Goal: Task Accomplishment & Management: Manage account settings

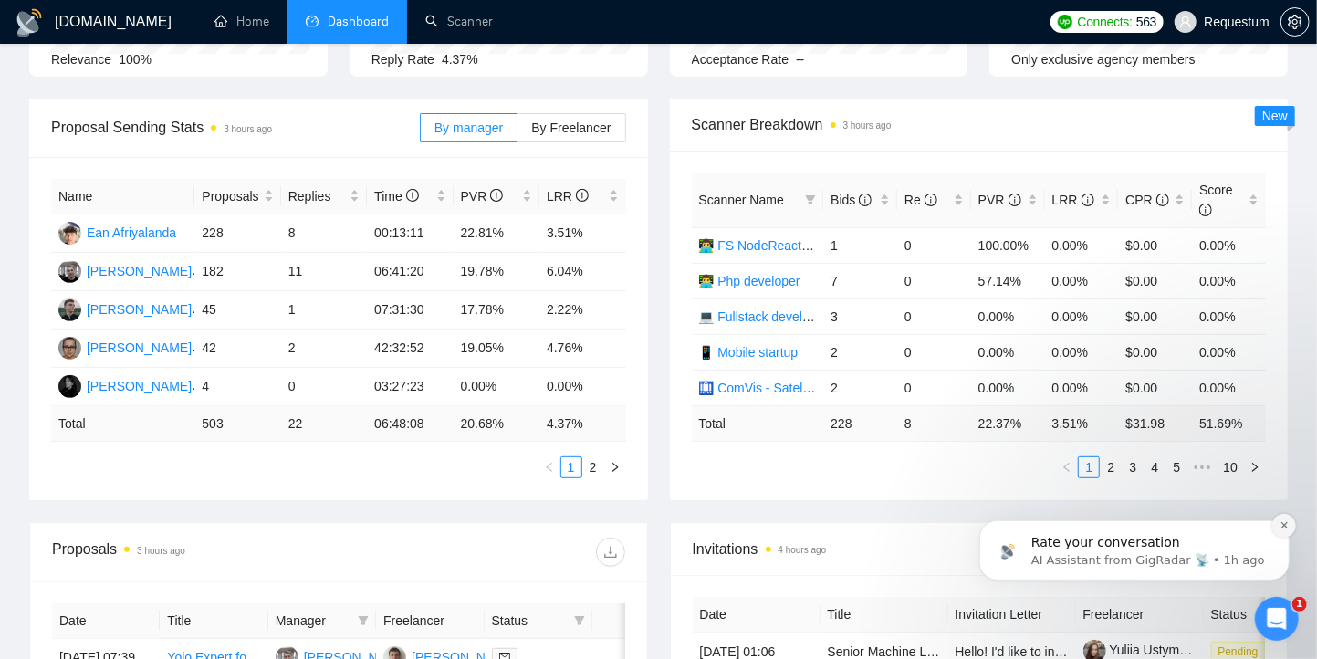
click at [1281, 528] on icon "Dismiss notification" at bounding box center [1283, 524] width 10 height 10
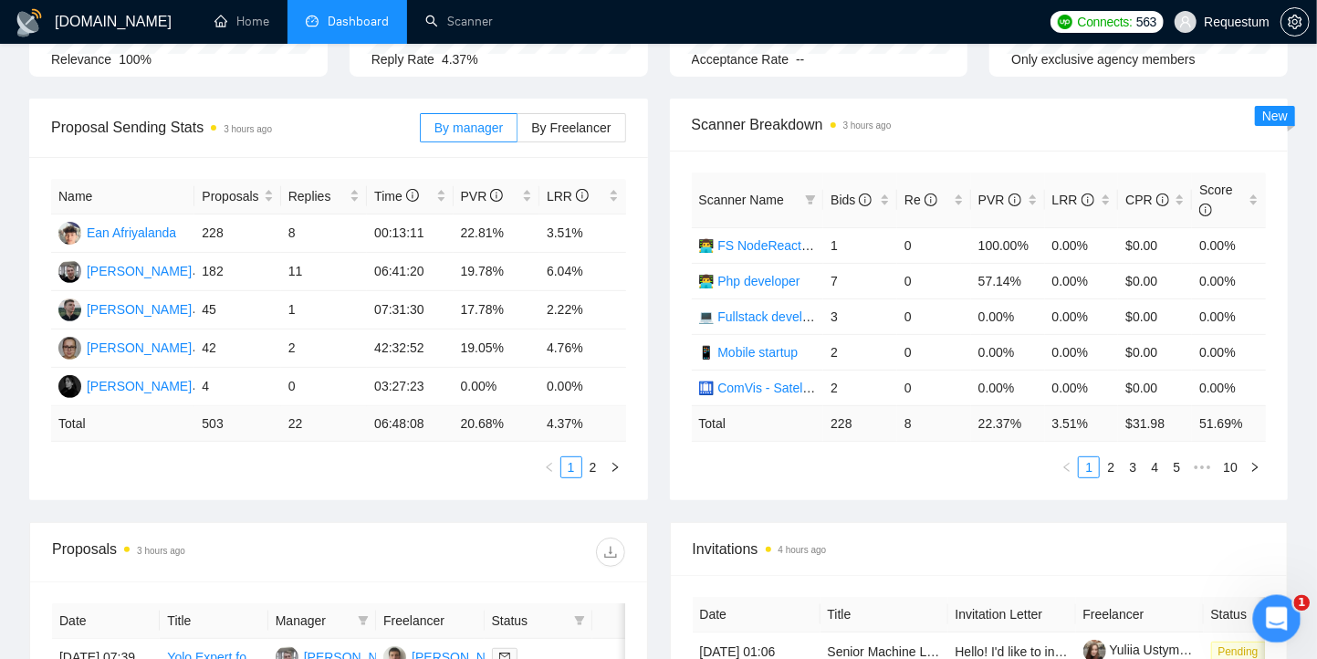
click at [1283, 623] on div "Open Intercom Messenger" at bounding box center [1274, 616] width 60 height 60
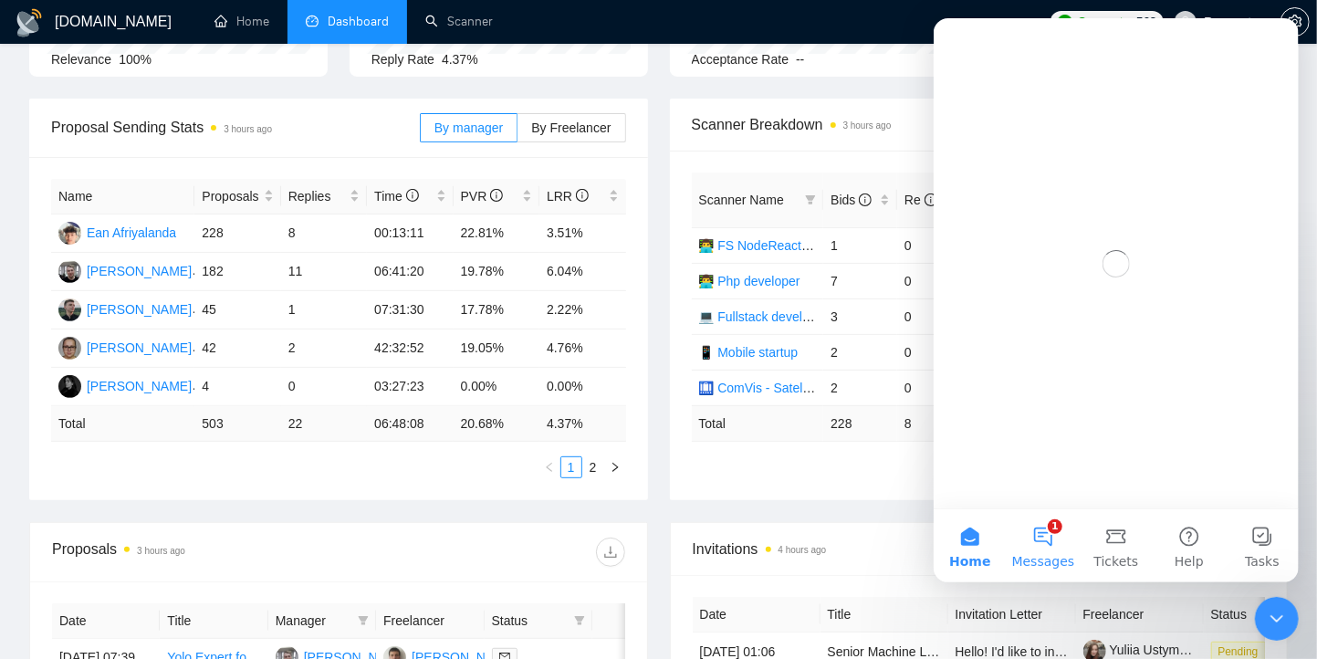
click at [1048, 531] on button "1 Messages" at bounding box center [1041, 545] width 73 height 73
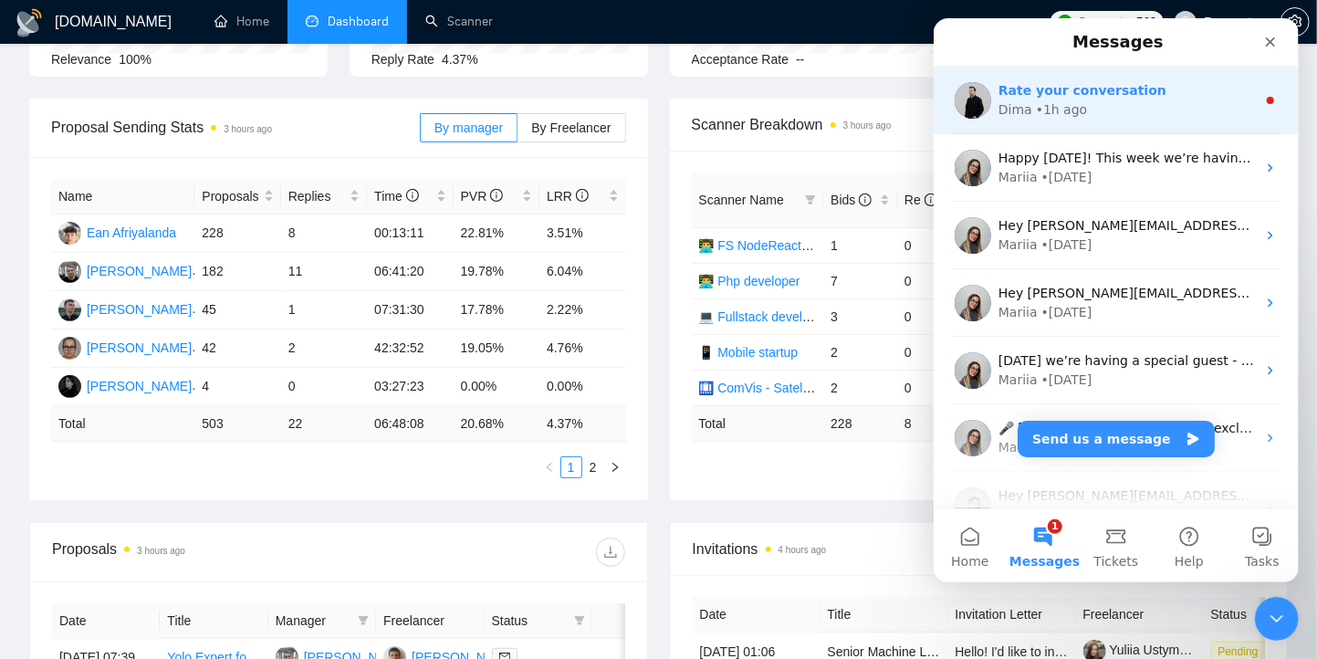
click at [1046, 108] on div "• 1h ago" at bounding box center [1061, 109] width 52 height 19
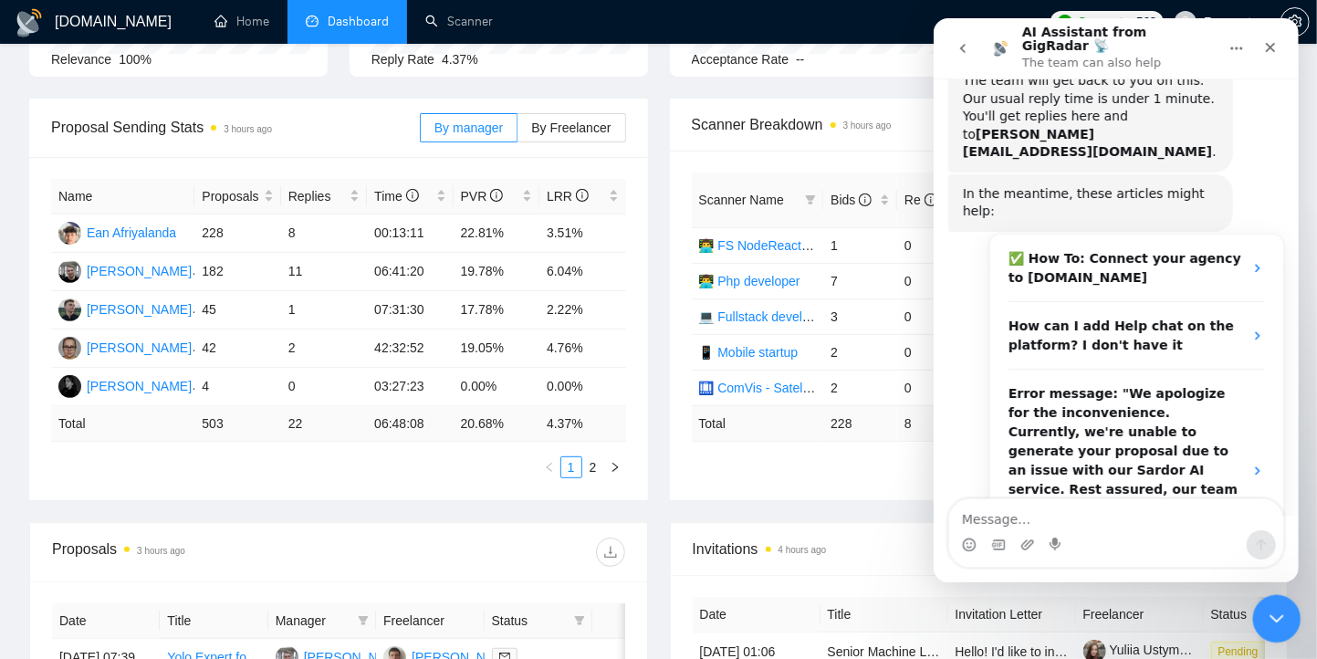
scroll to position [779, 0]
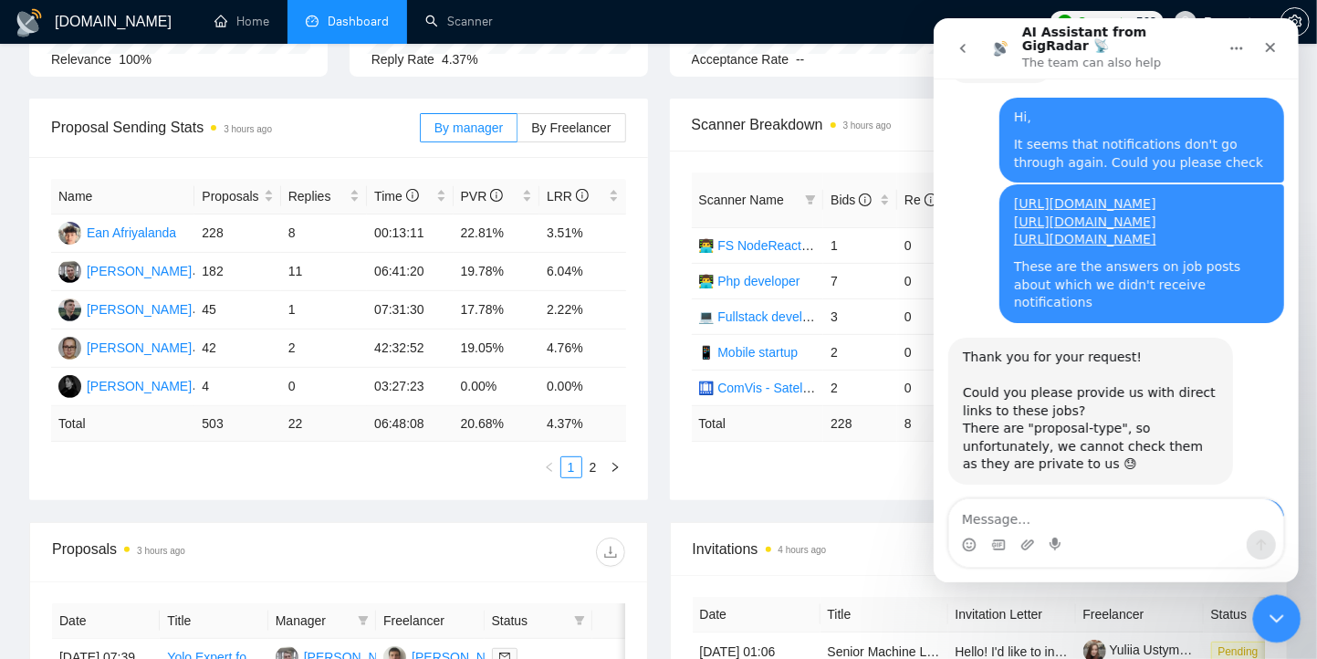
click at [1276, 607] on icon "Close Intercom Messenger" at bounding box center [1274, 616] width 22 height 22
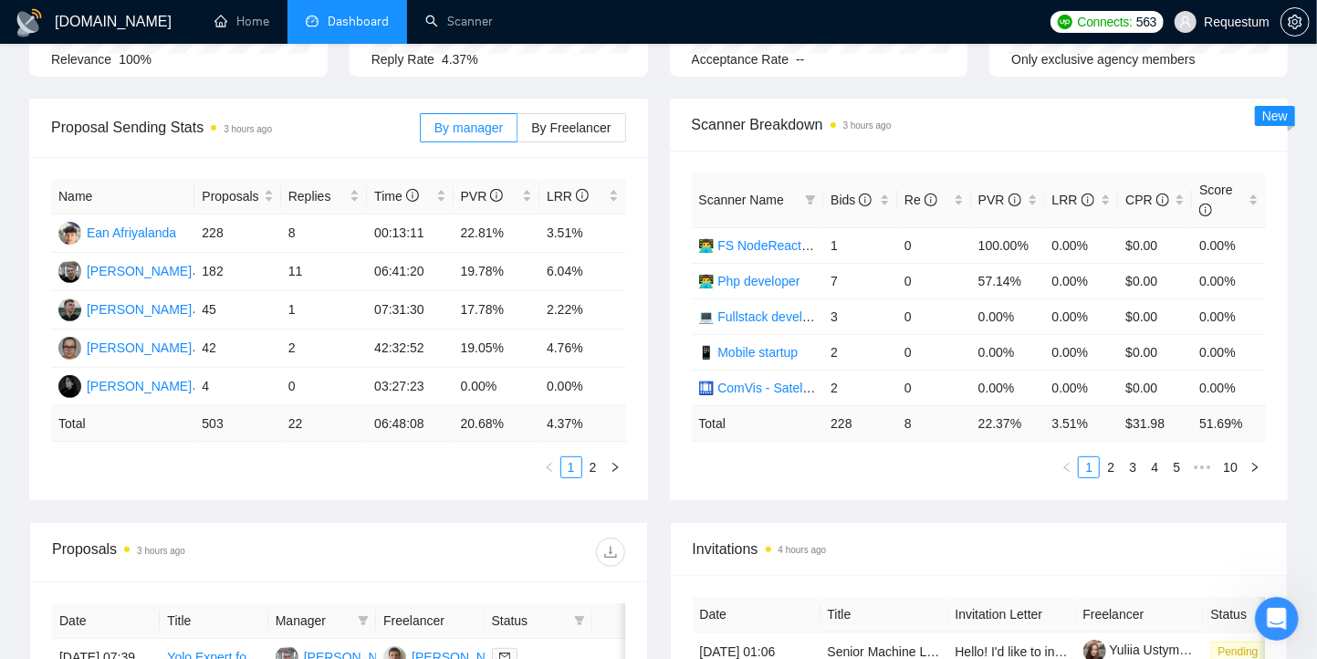
scroll to position [2178, 0]
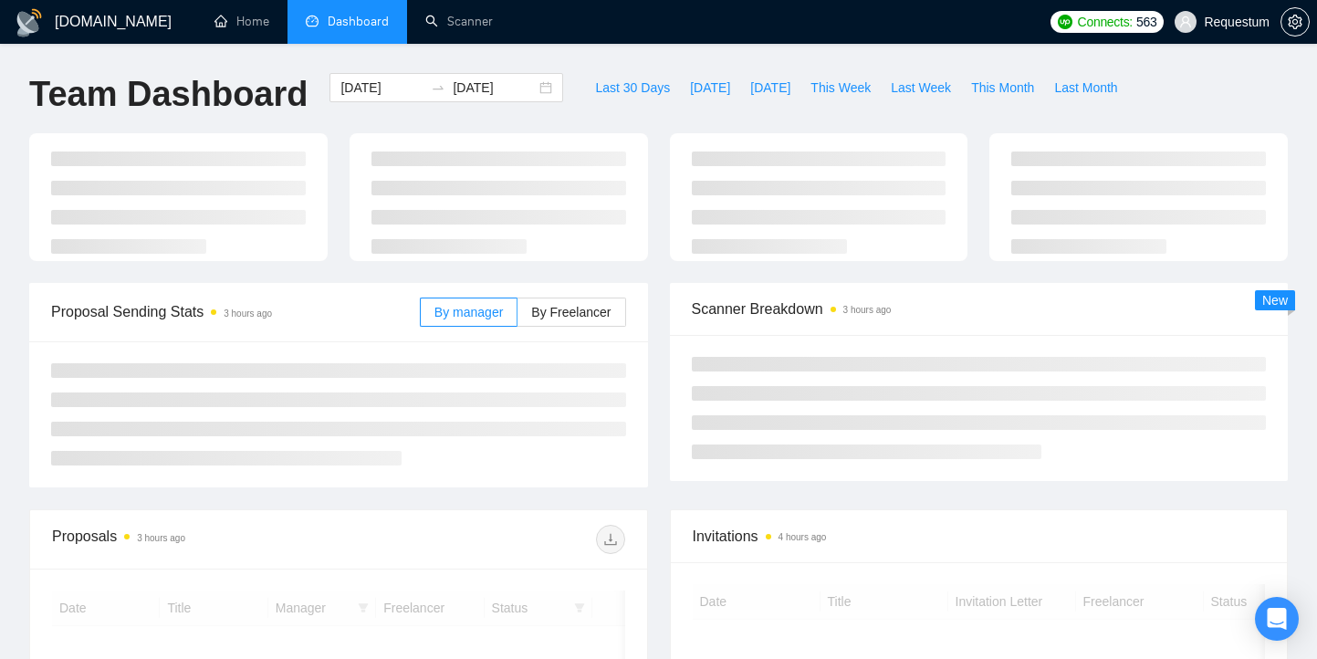
scroll to position [223, 0]
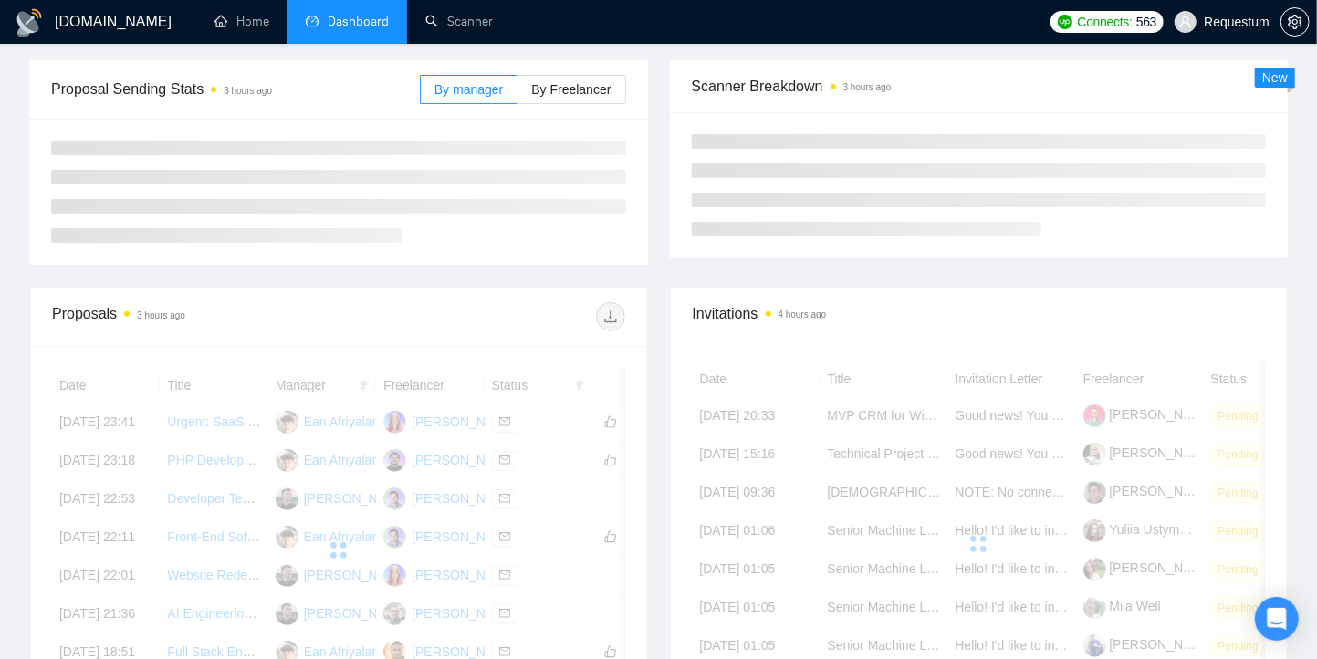
click at [485, 318] on div at bounding box center [481, 316] width 286 height 29
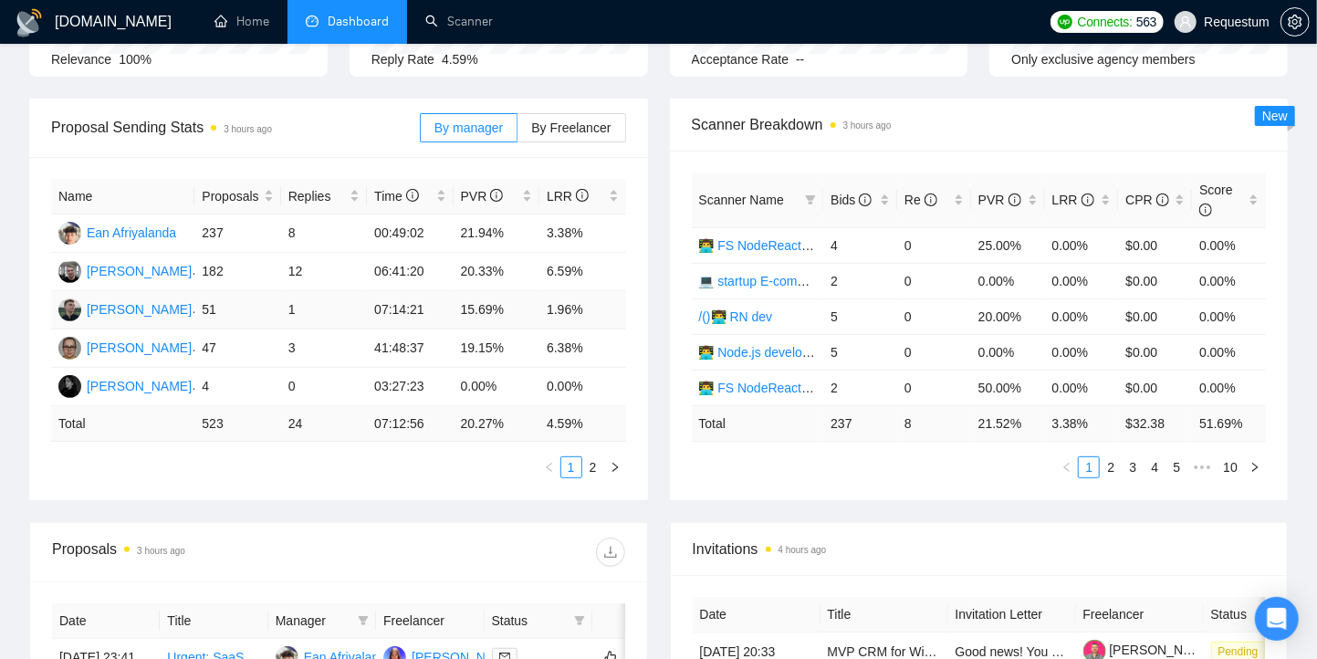
click at [474, 308] on td "15.69%" at bounding box center [496, 310] width 86 height 38
click at [576, 304] on td "1.96%" at bounding box center [582, 310] width 86 height 38
click at [879, 197] on div "Bids" at bounding box center [859, 200] width 59 height 20
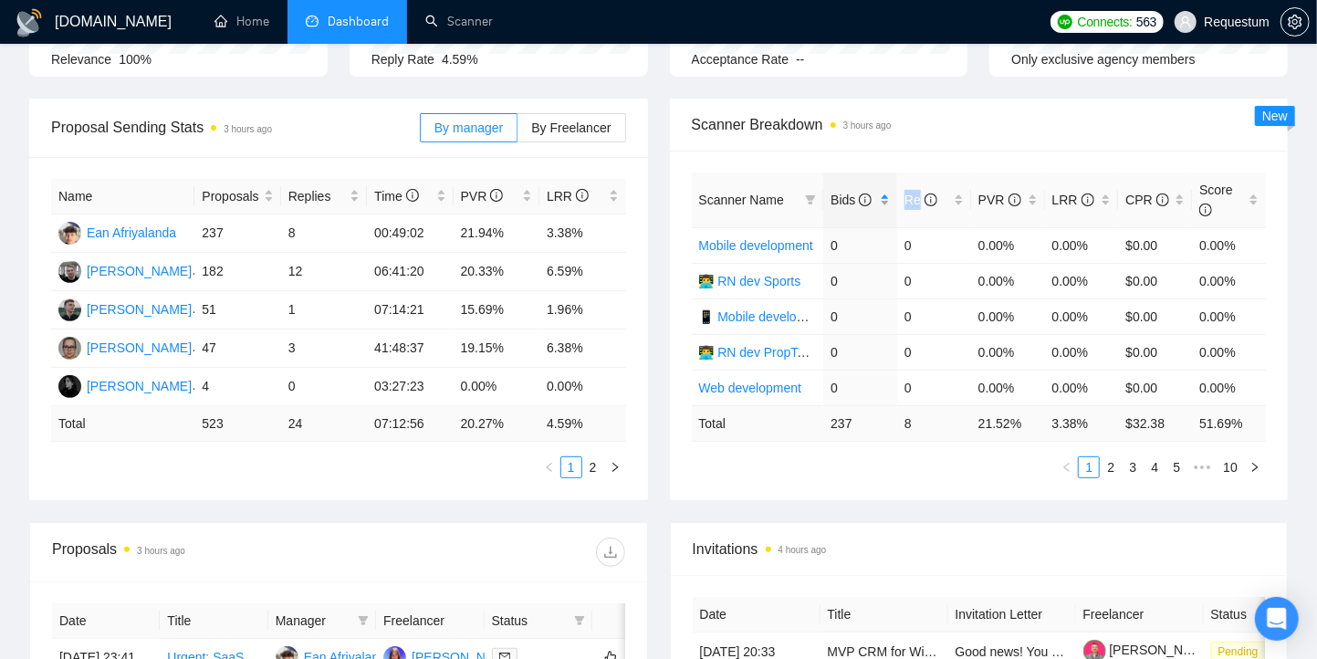
click at [879, 197] on div "Bids" at bounding box center [859, 200] width 59 height 20
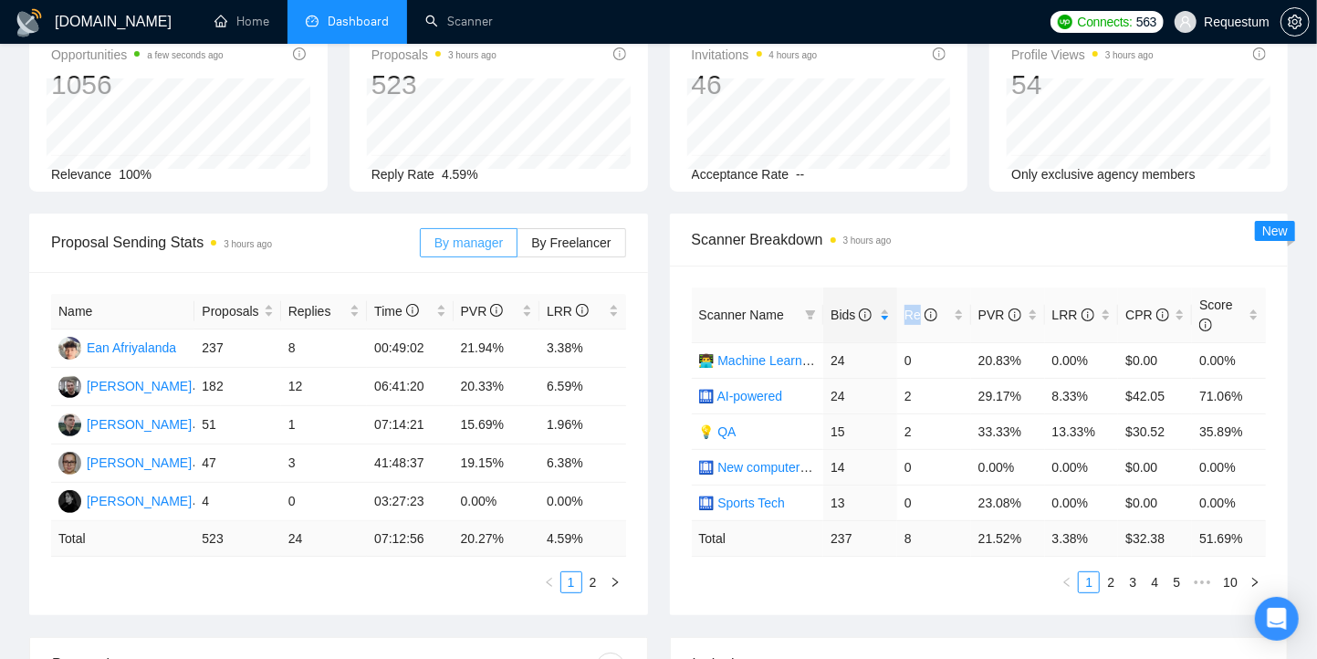
scroll to position [0, 0]
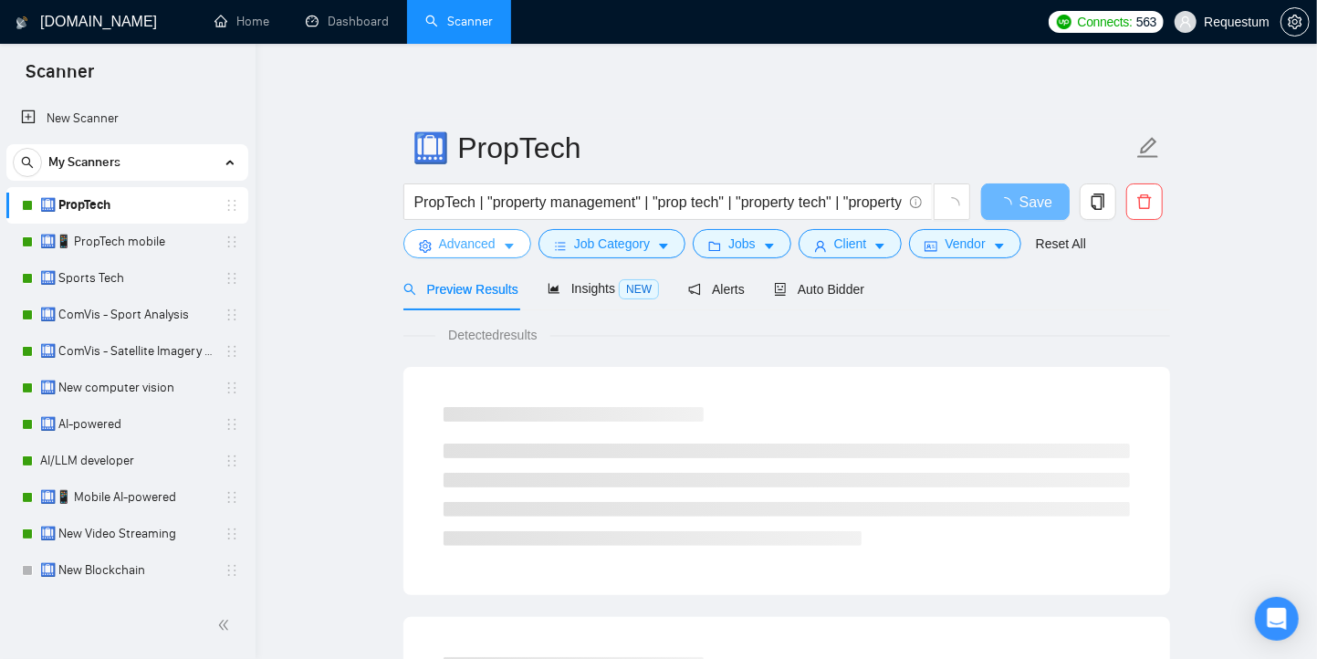
click at [495, 246] on span "Advanced" at bounding box center [467, 244] width 57 height 20
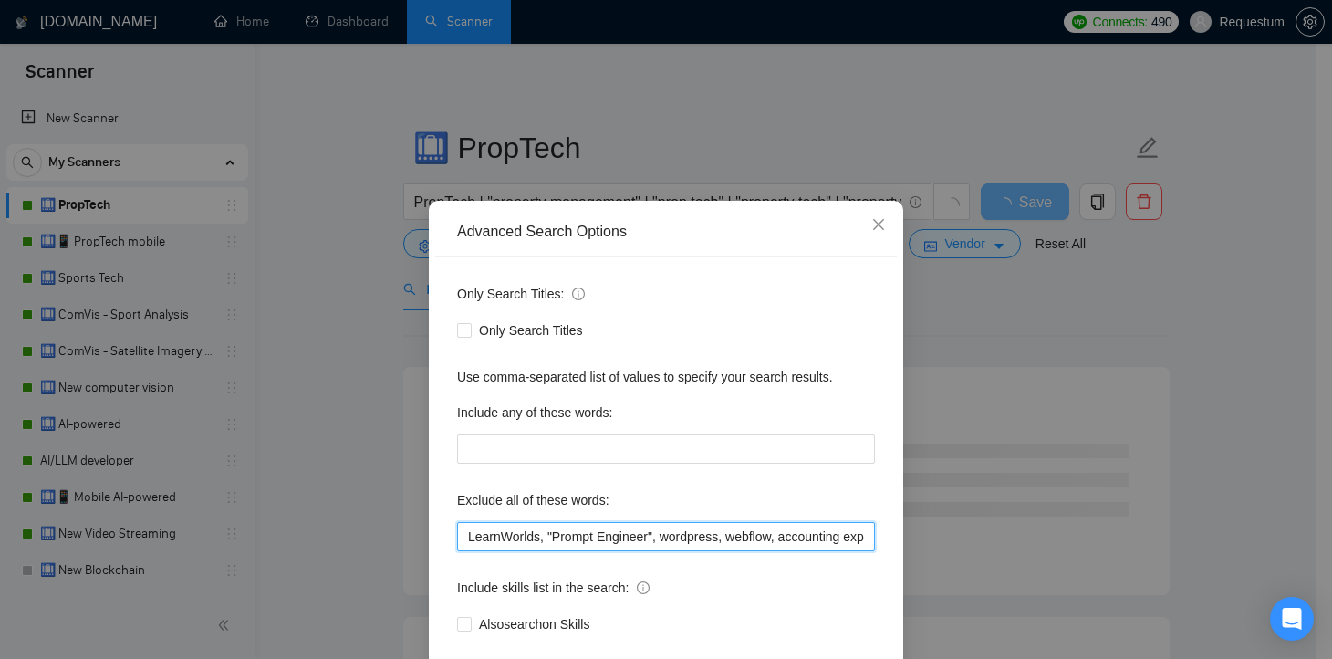
click at [457, 526] on input "LearnWorlds, "Prompt Engineer", wordpress, webflow, accounting expert, bubble, …" at bounding box center [666, 536] width 418 height 29
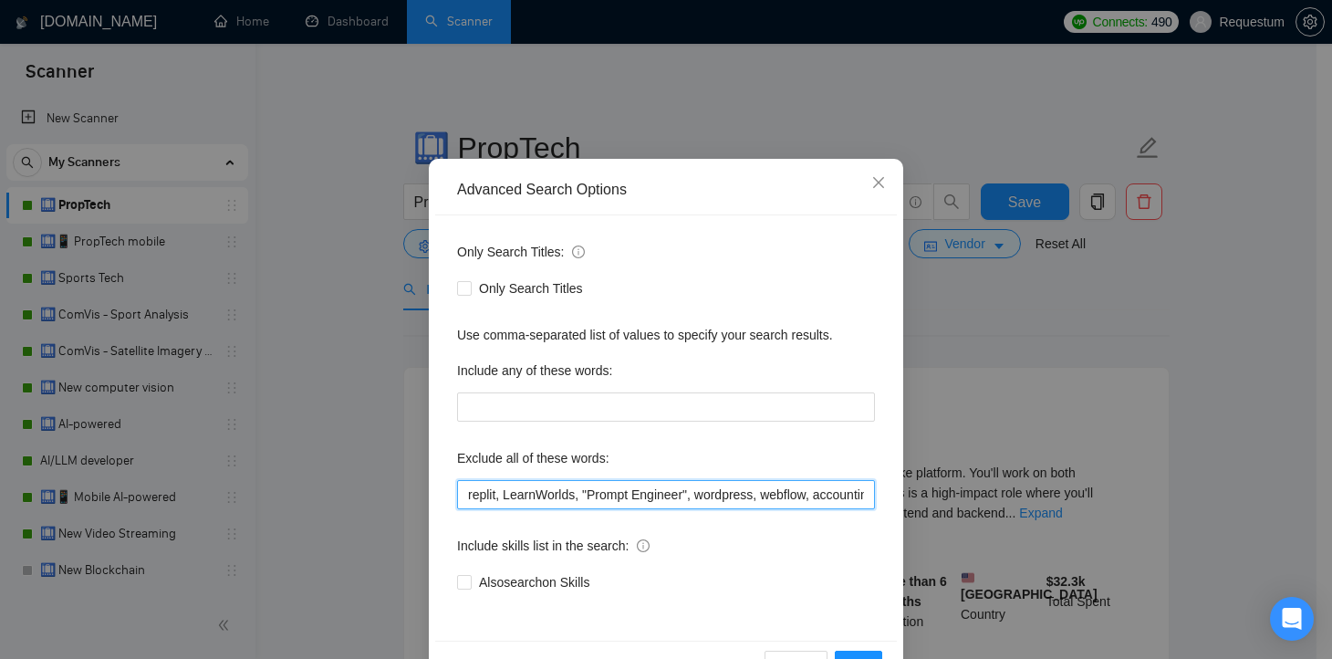
scroll to position [99, 0]
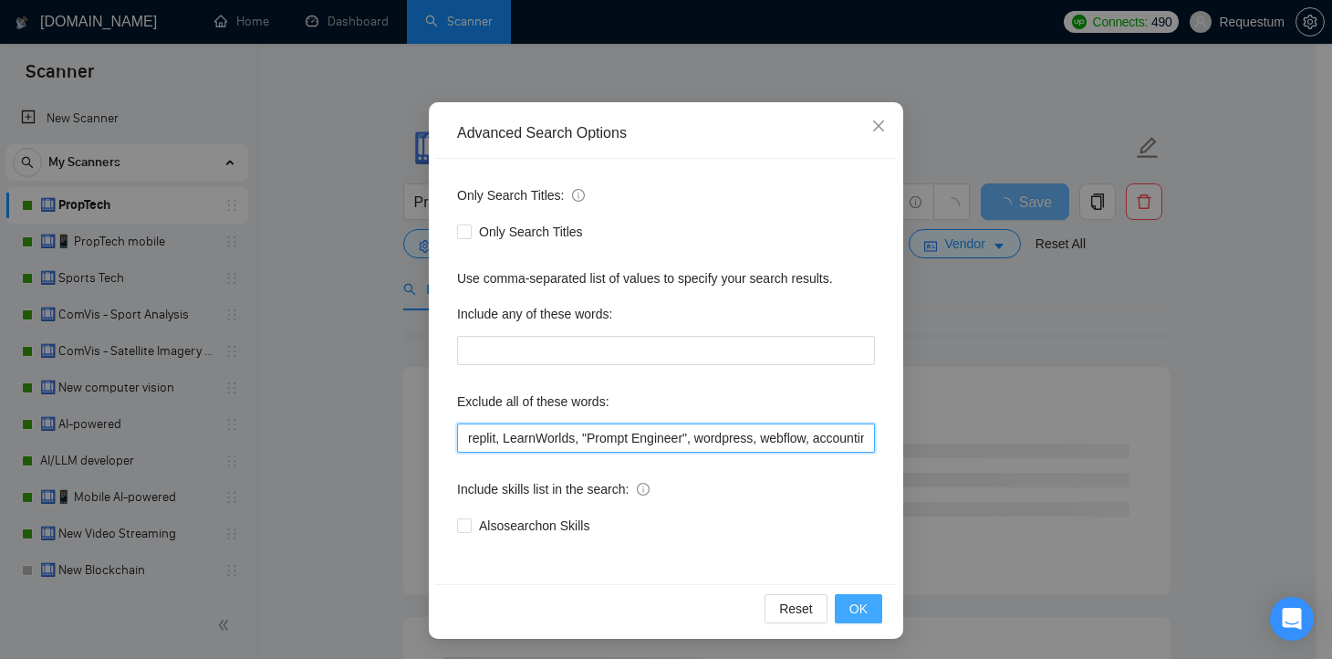
type input "replit, LearnWorlds, "Prompt Engineer", wordpress, webflow, accounting expert, …"
click at [849, 607] on span "OK" at bounding box center [858, 609] width 18 height 20
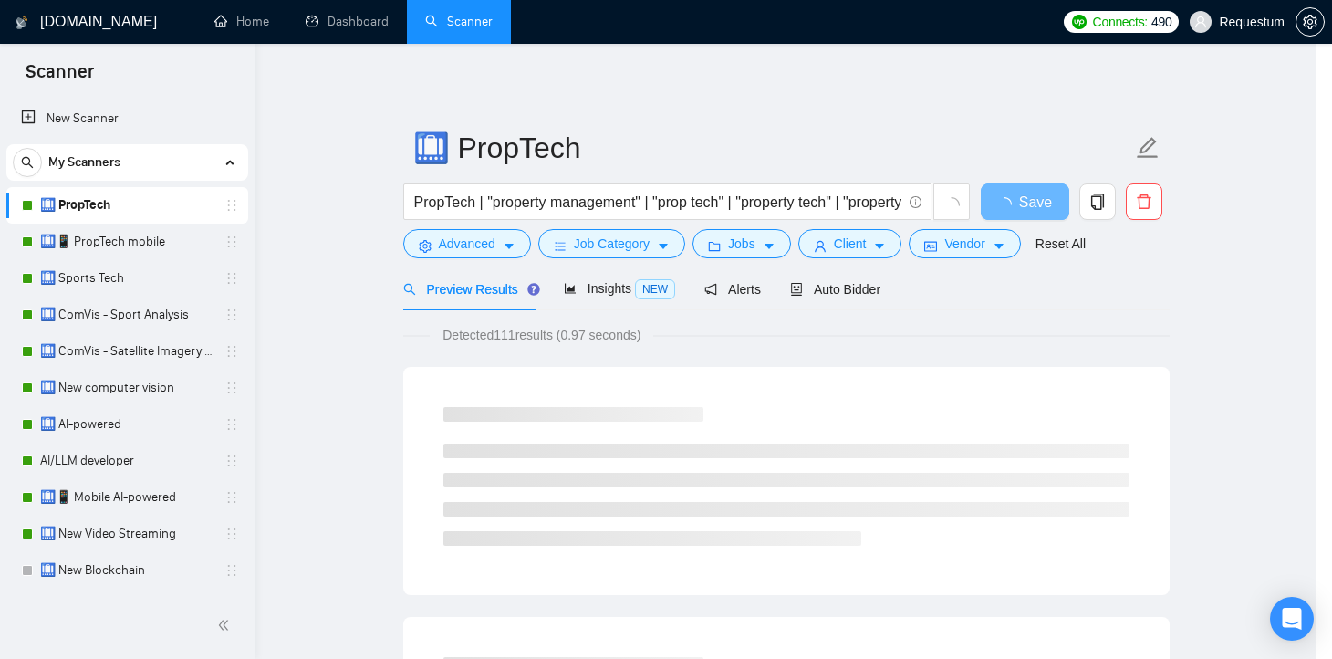
scroll to position [7, 0]
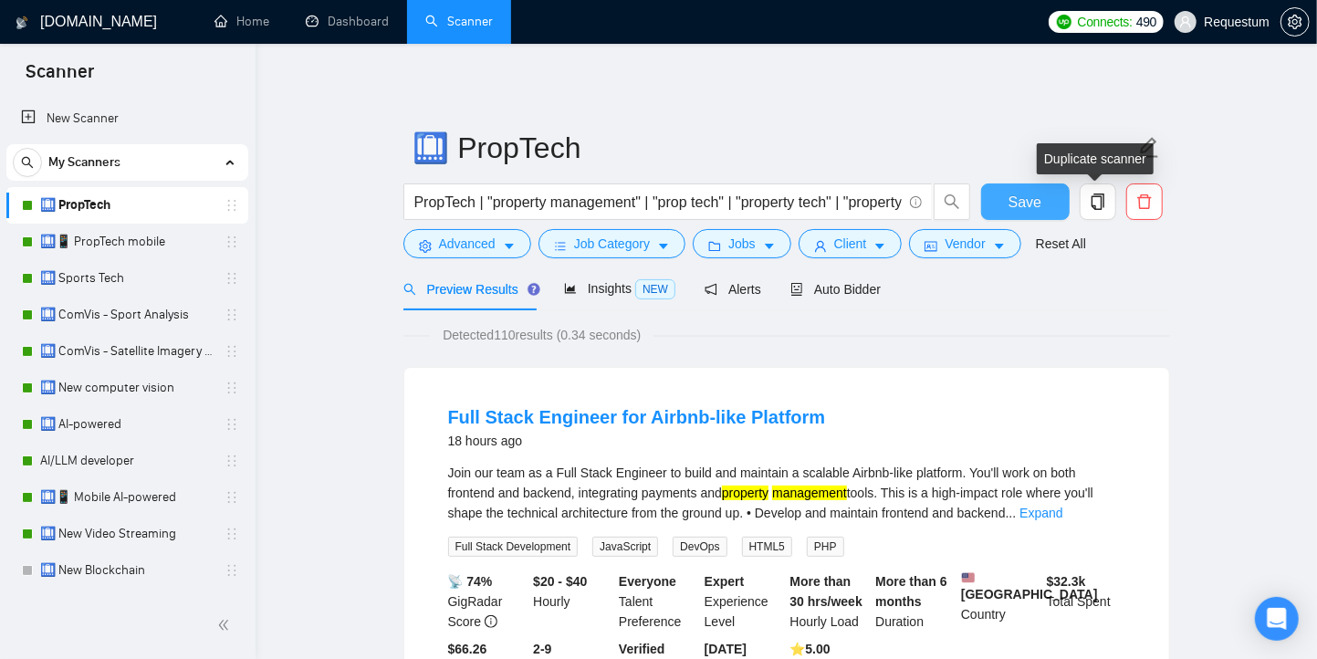
click at [1029, 199] on span "Save" at bounding box center [1024, 202] width 33 height 23
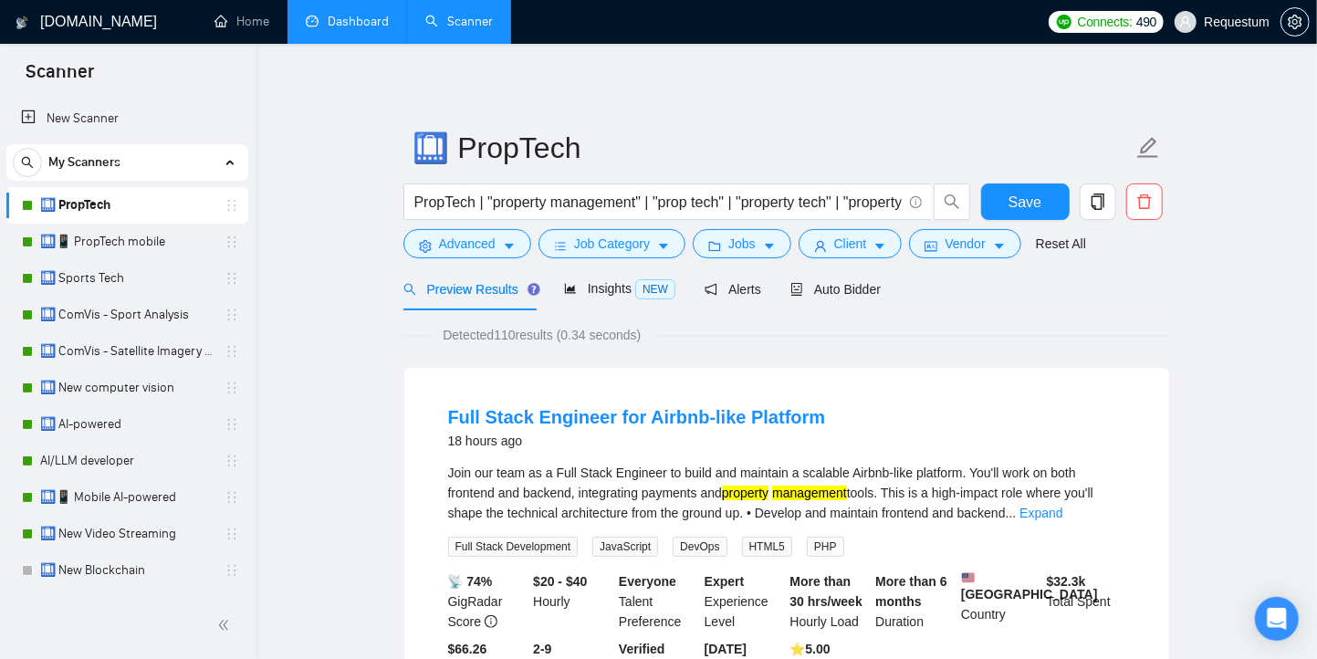
click at [354, 29] on link "Dashboard" at bounding box center [347, 22] width 83 height 16
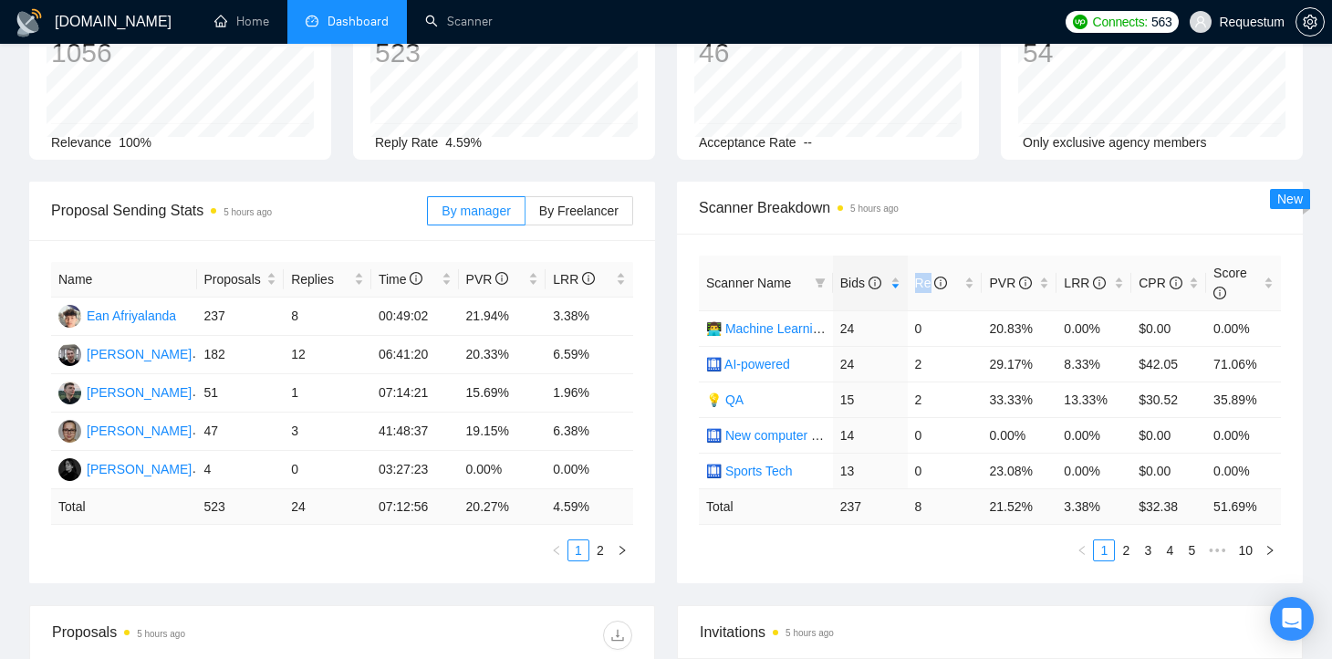
scroll to position [152, 0]
